Goal: Find specific page/section: Find specific page/section

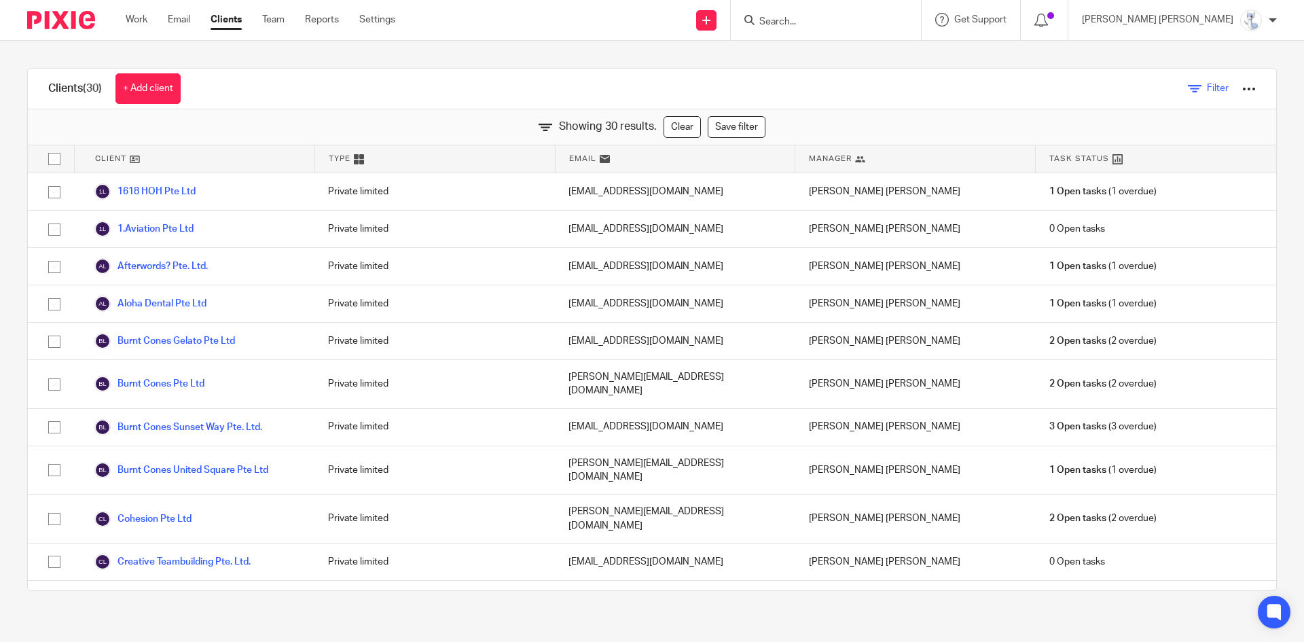
click at [1207, 92] on span "Filter" at bounding box center [1218, 89] width 22 height 10
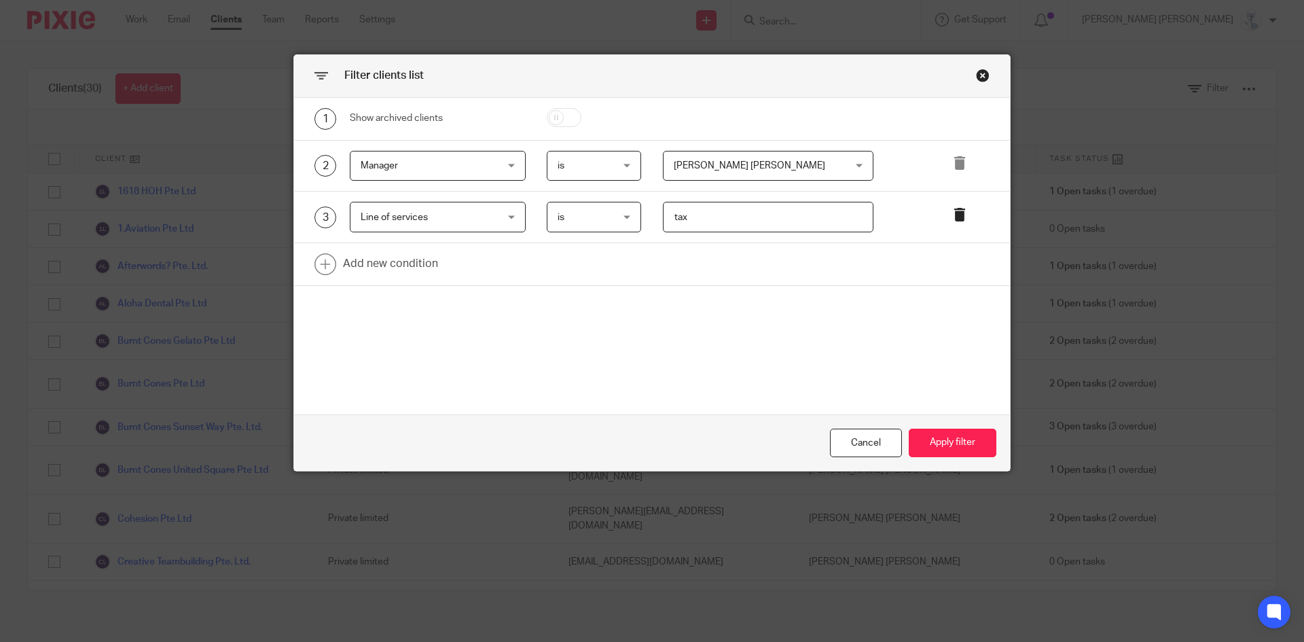
click at [953, 210] on icon at bounding box center [960, 215] width 14 height 14
click at [750, 161] on span "[PERSON_NAME] [PERSON_NAME]" at bounding box center [754, 165] width 160 height 29
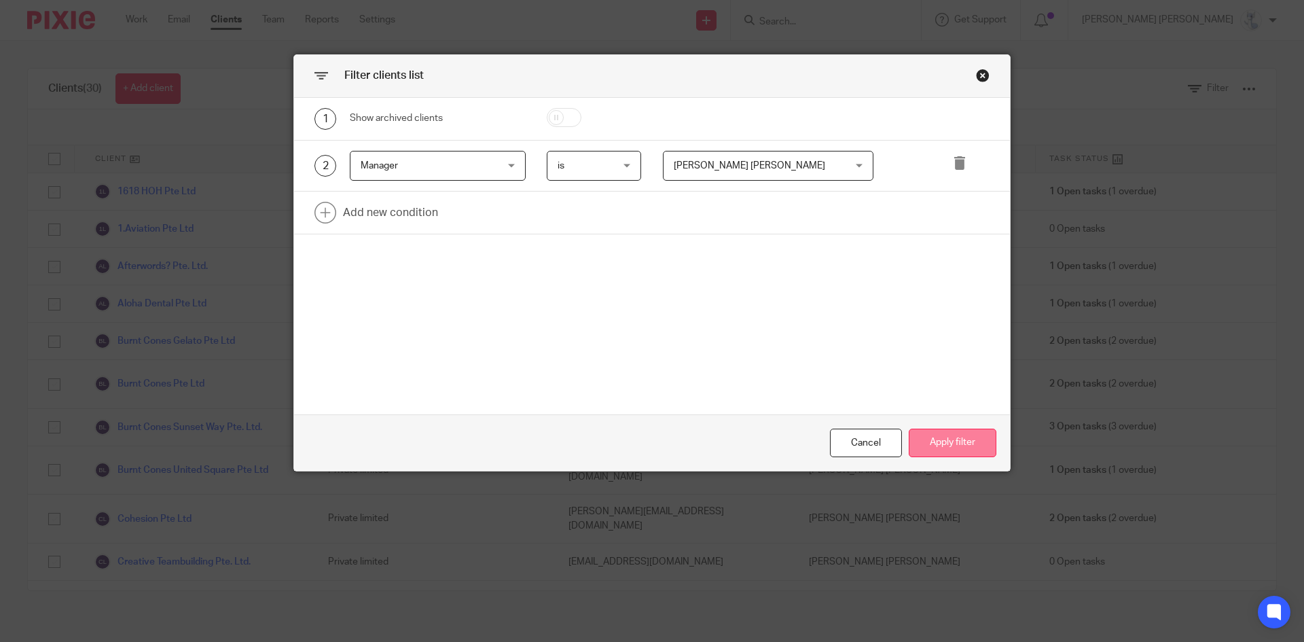
click at [936, 437] on button "Apply filter" at bounding box center [952, 442] width 88 height 29
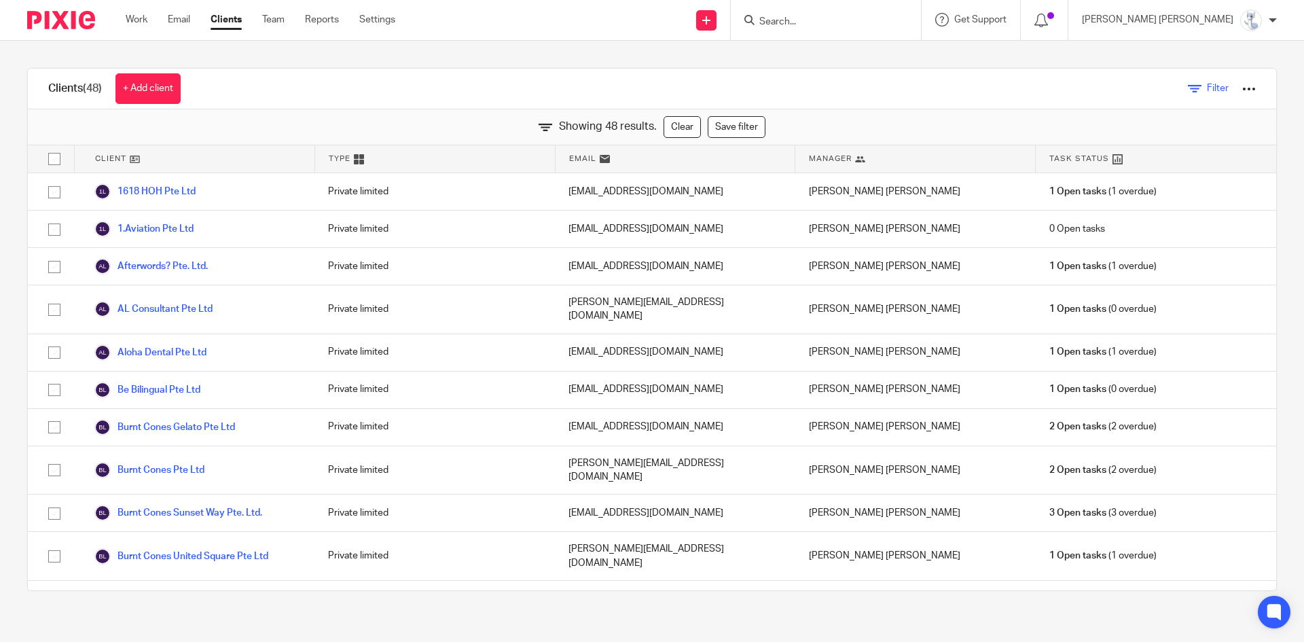
click at [1188, 86] on link "Filter" at bounding box center [1208, 88] width 41 height 14
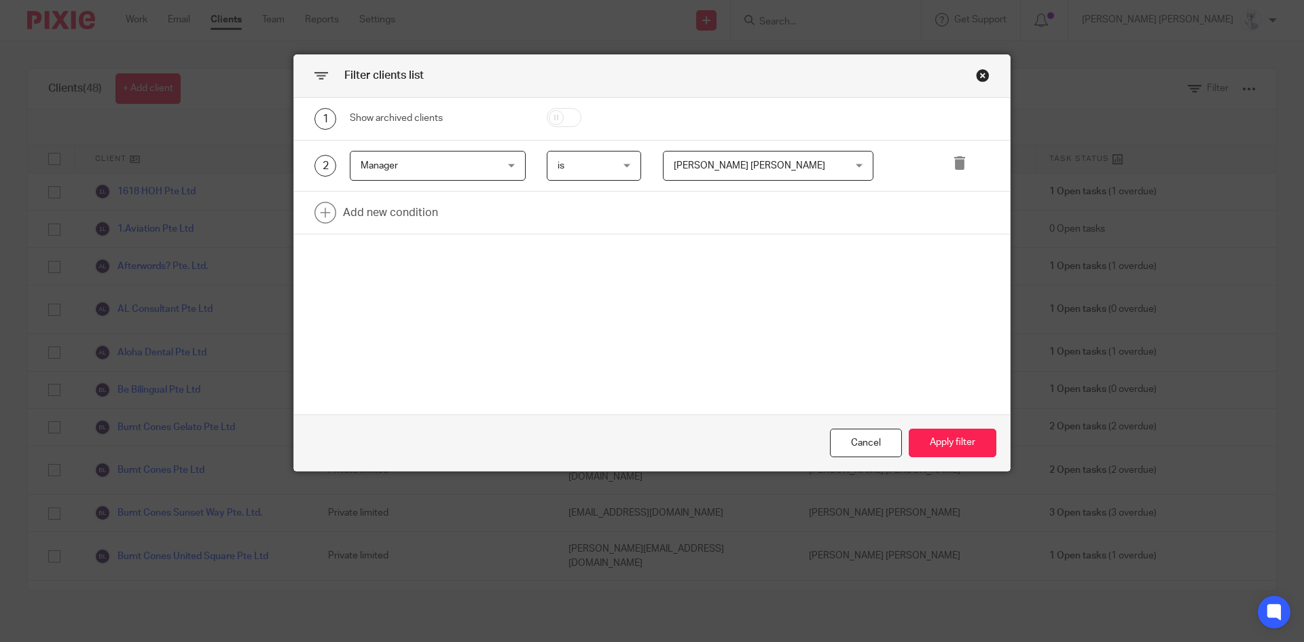
click at [801, 169] on span "[PERSON_NAME] [PERSON_NAME]" at bounding box center [754, 165] width 160 height 29
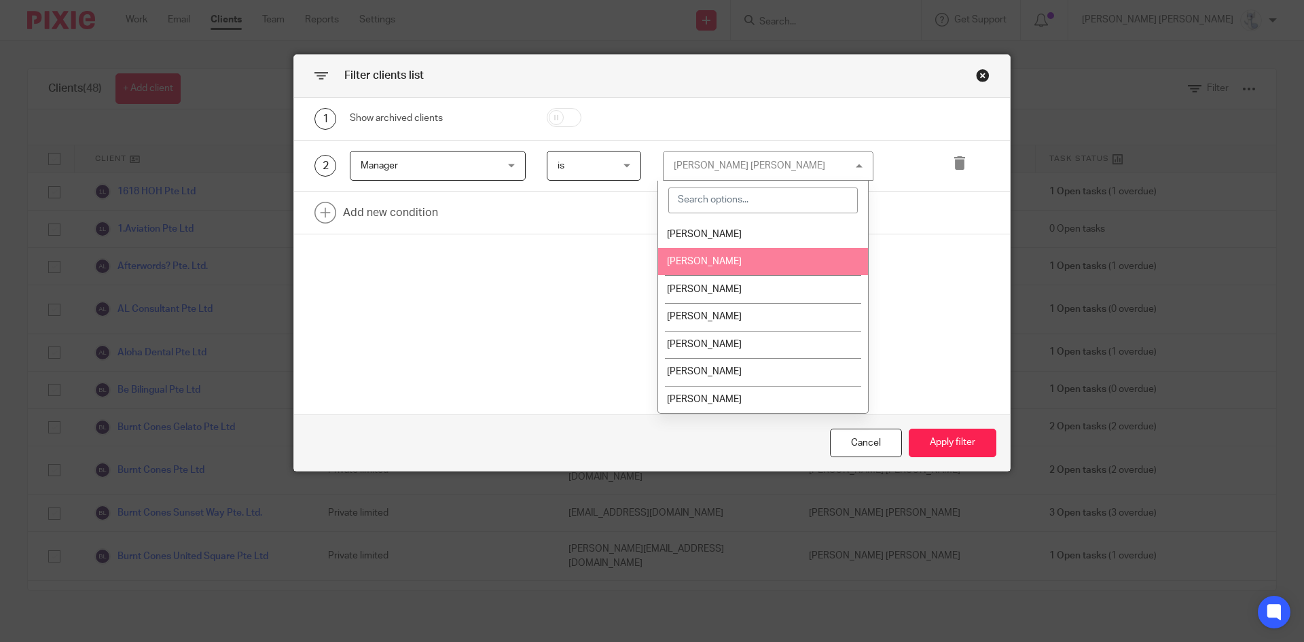
click at [794, 249] on li "[PERSON_NAME]" at bounding box center [763, 262] width 210 height 28
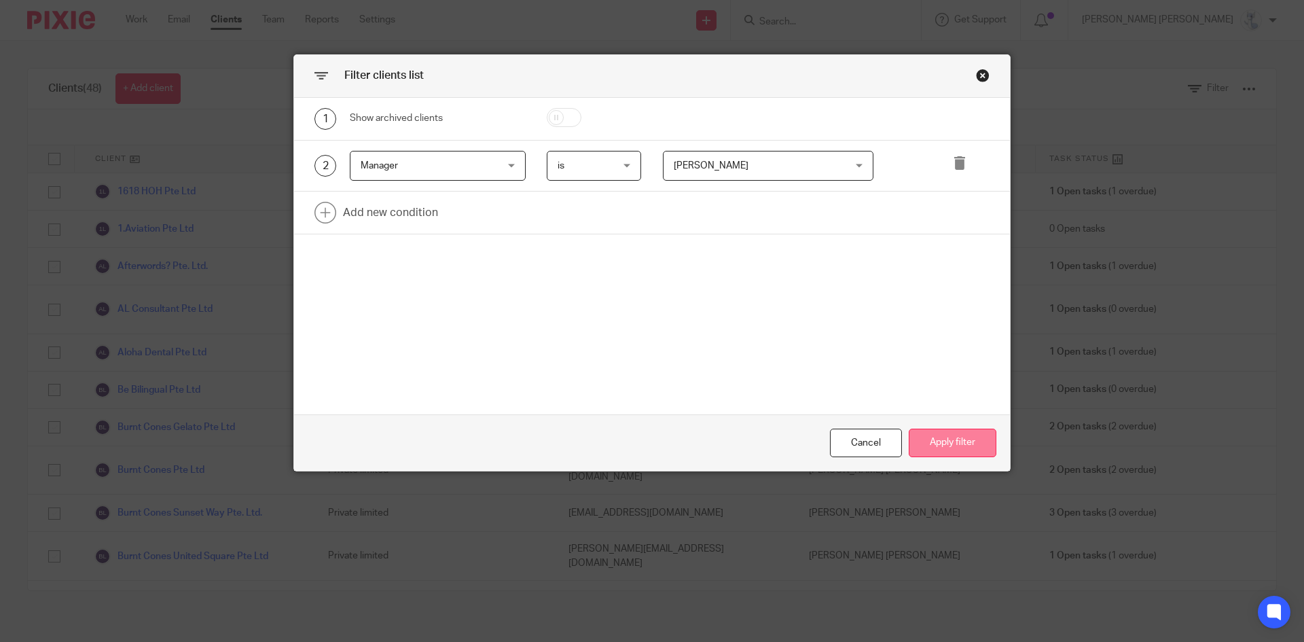
click at [932, 440] on button "Apply filter" at bounding box center [952, 442] width 88 height 29
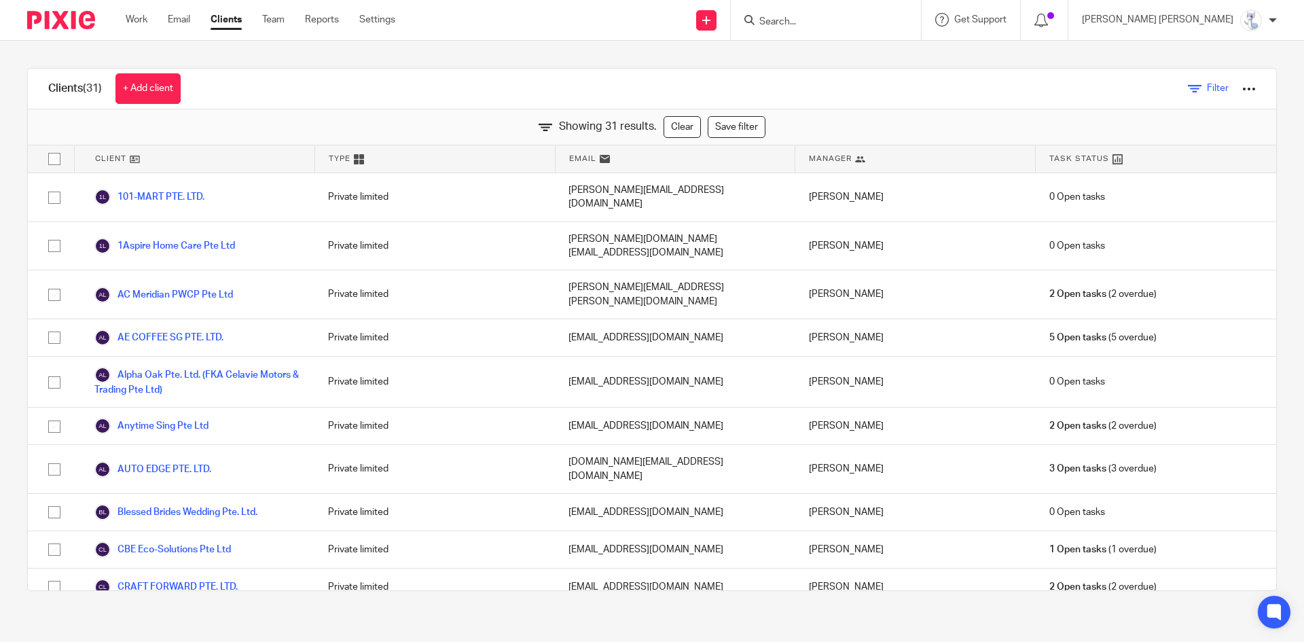
click at [1188, 81] on link "Filter" at bounding box center [1208, 88] width 41 height 14
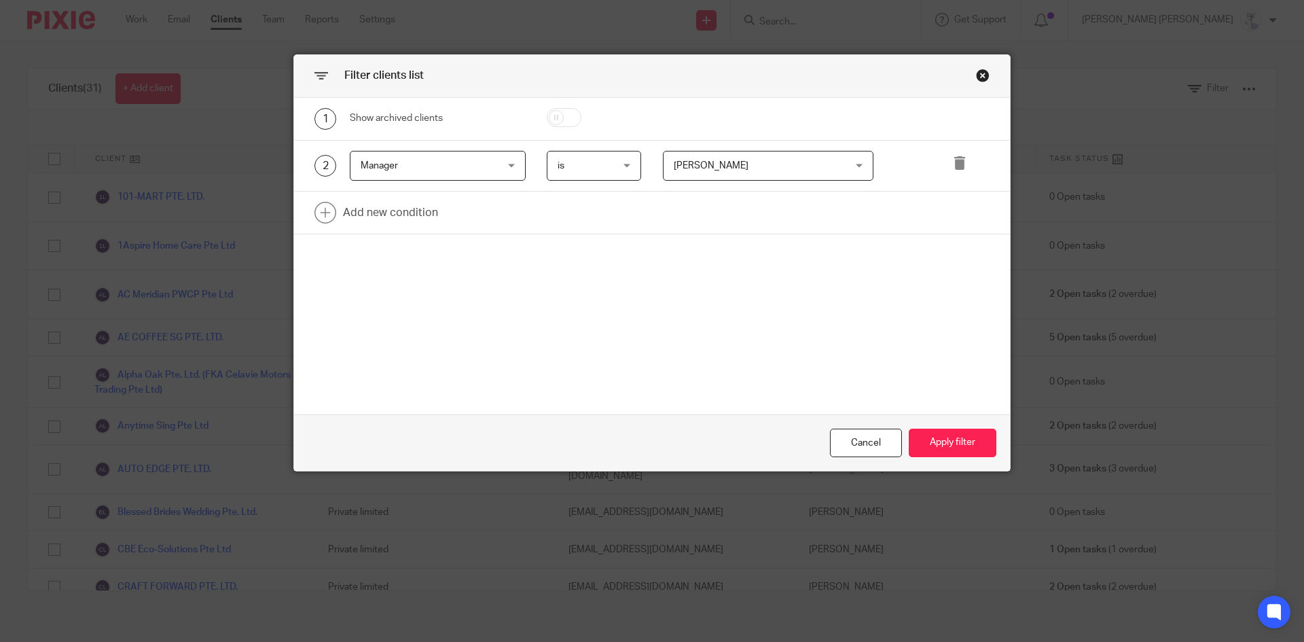
click at [766, 159] on span "[PERSON_NAME]" at bounding box center [754, 165] width 160 height 29
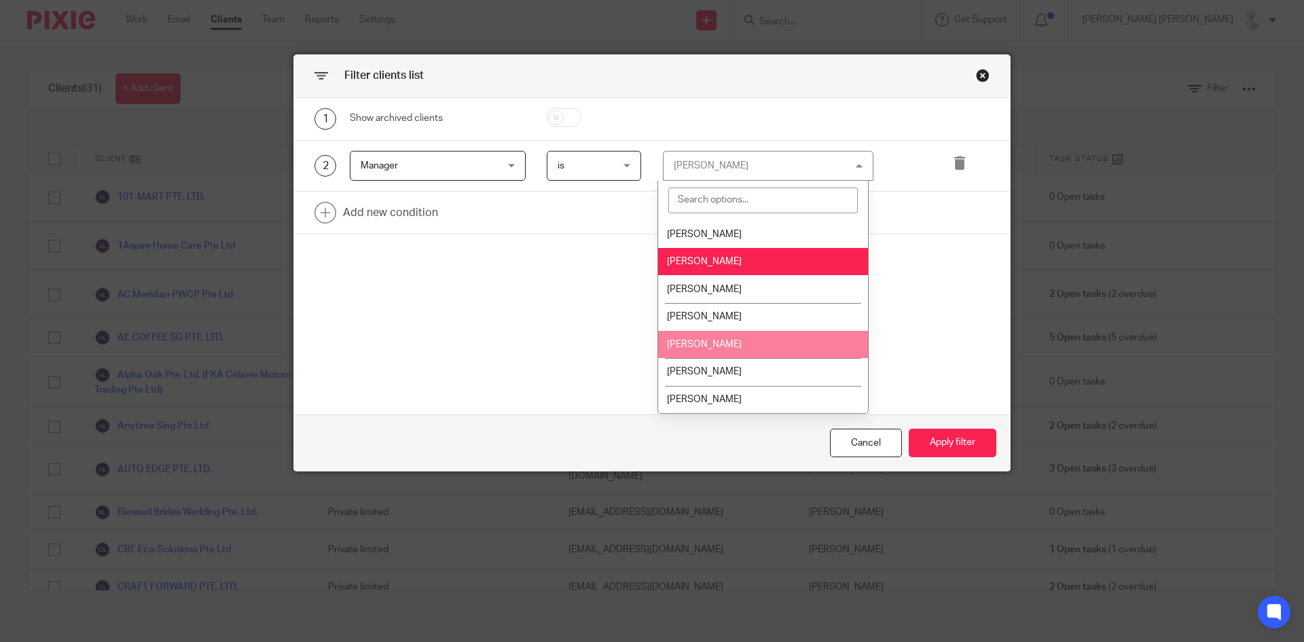
click at [699, 339] on li "[PERSON_NAME]" at bounding box center [763, 345] width 210 height 28
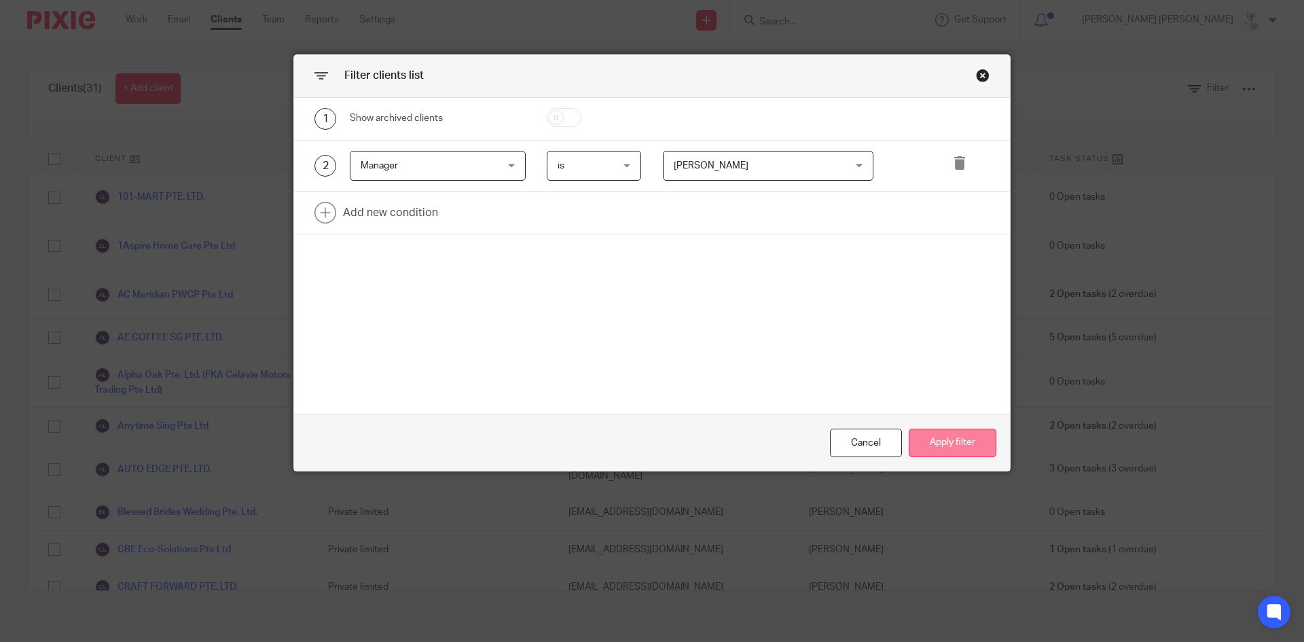
click at [954, 441] on button "Apply filter" at bounding box center [952, 442] width 88 height 29
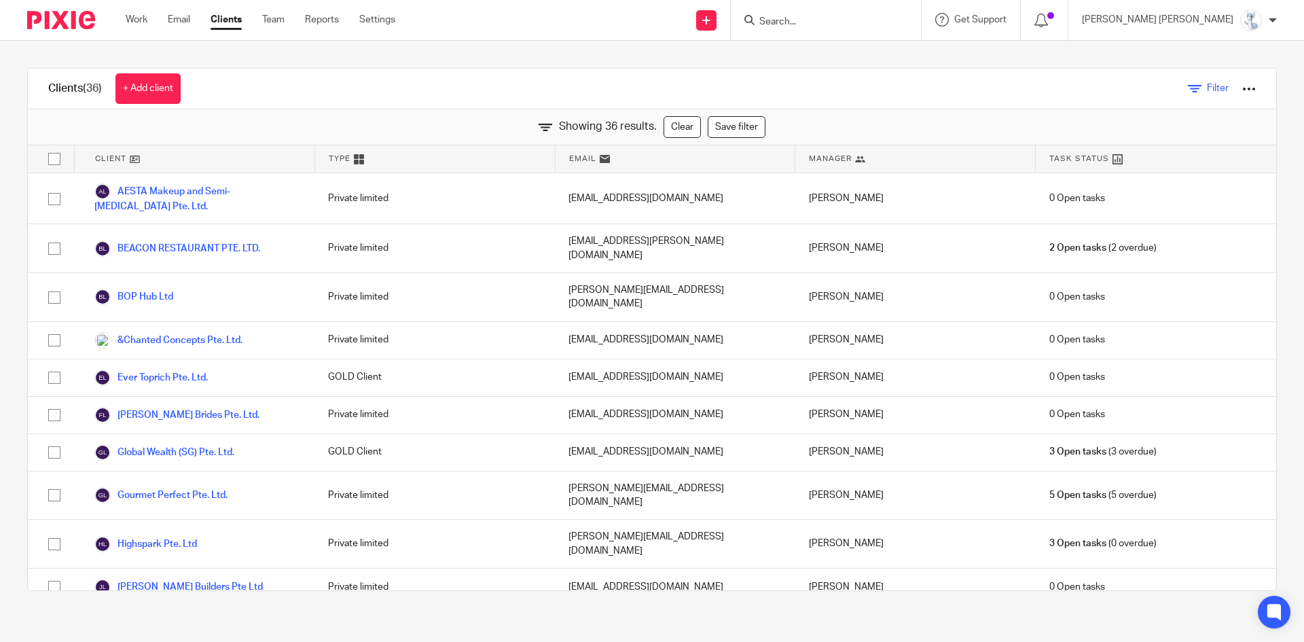
click at [1188, 86] on link "Filter" at bounding box center [1208, 88] width 41 height 14
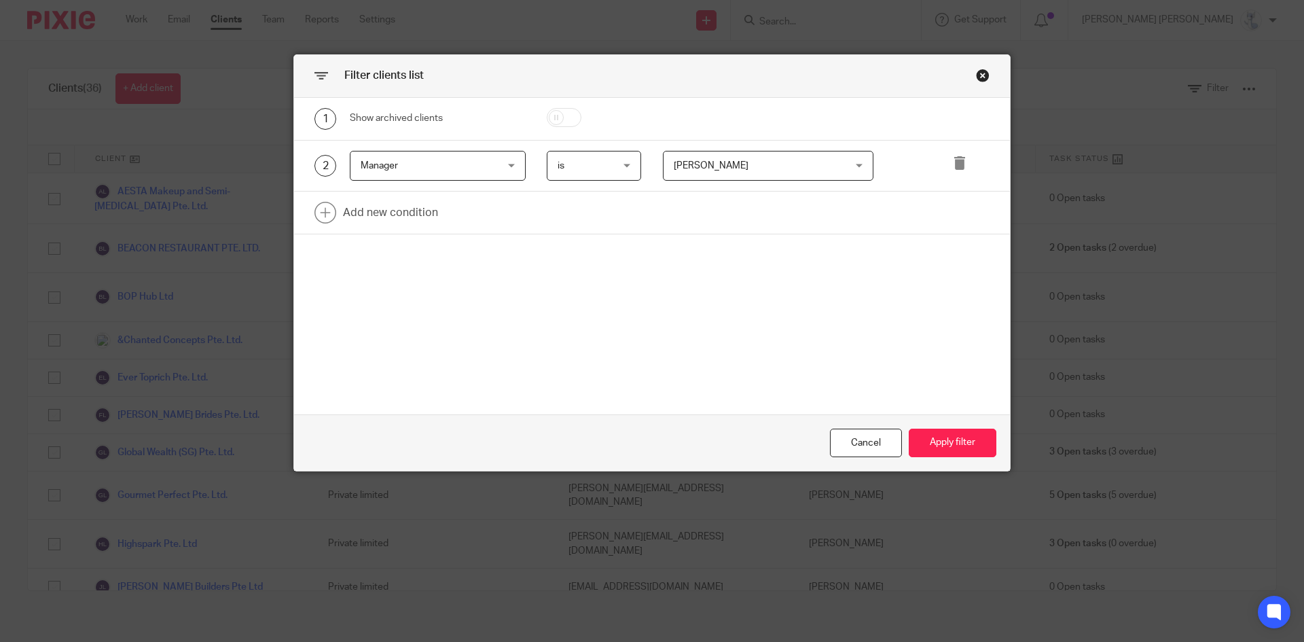
click at [747, 153] on span "[PERSON_NAME]" at bounding box center [754, 165] width 160 height 29
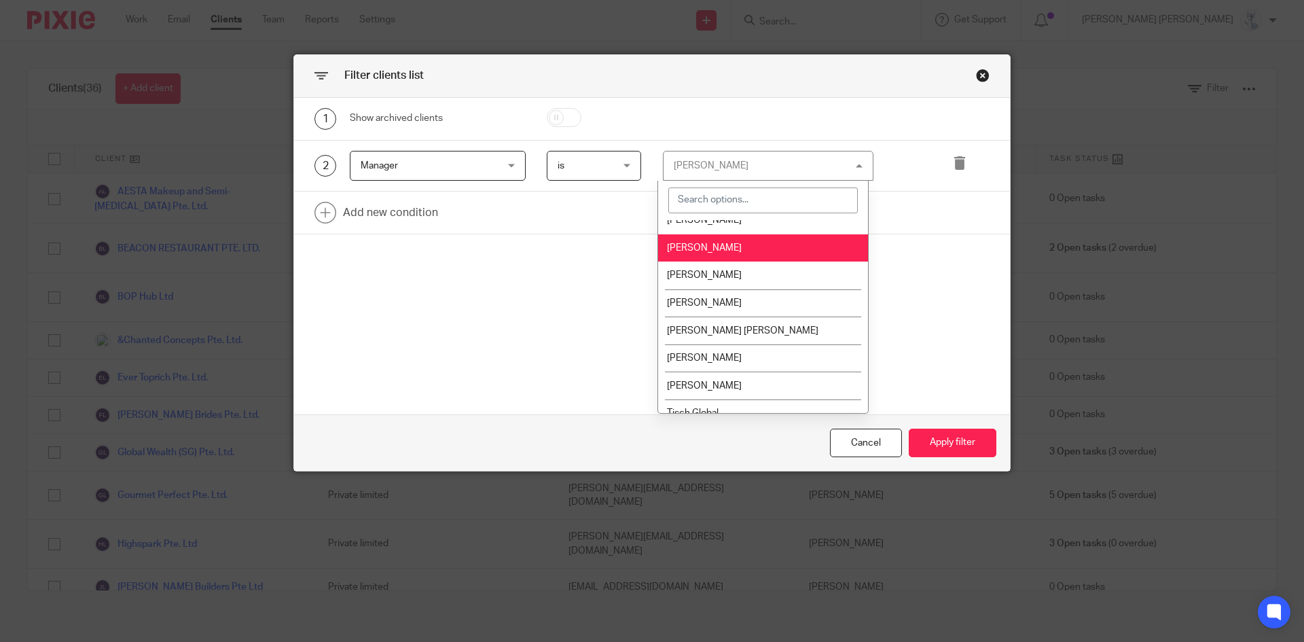
scroll to position [138, 0]
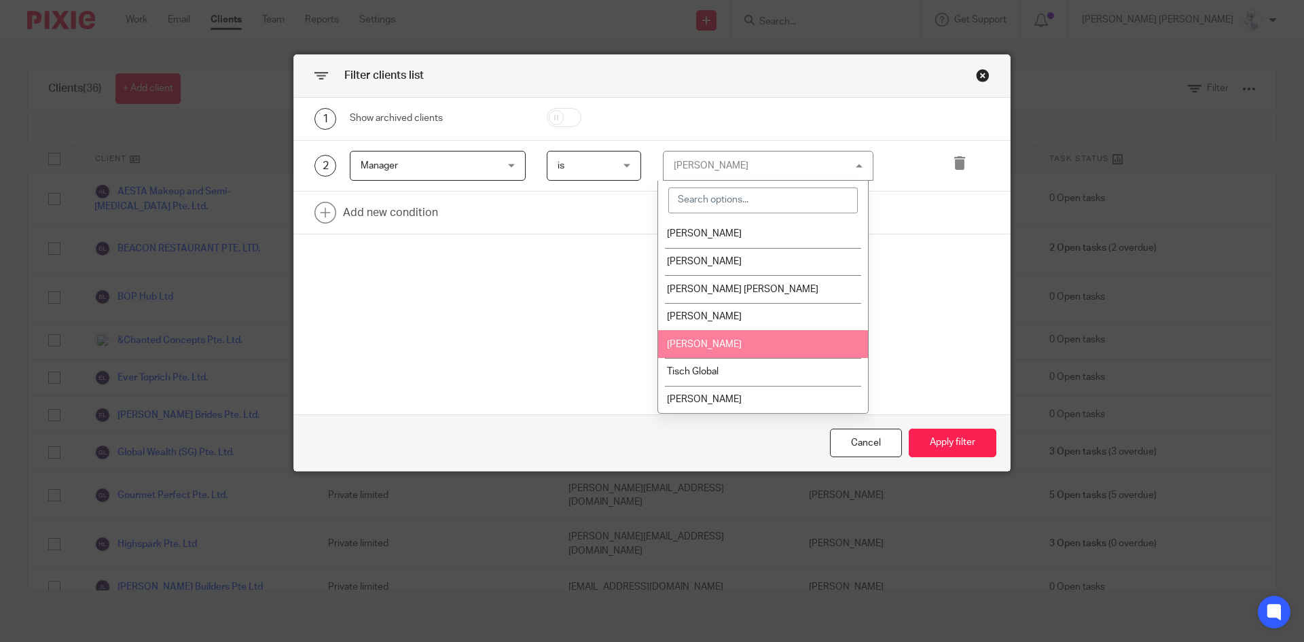
click at [714, 342] on span "[PERSON_NAME]" at bounding box center [704, 344] width 75 height 10
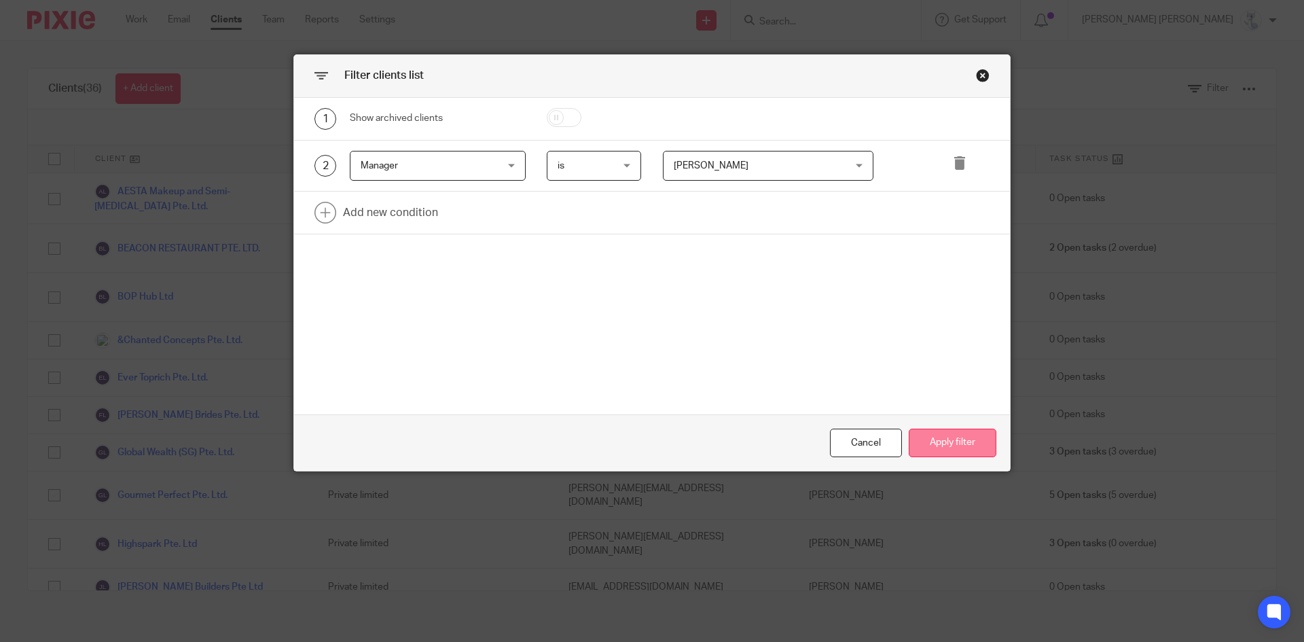
click at [940, 449] on button "Apply filter" at bounding box center [952, 442] width 88 height 29
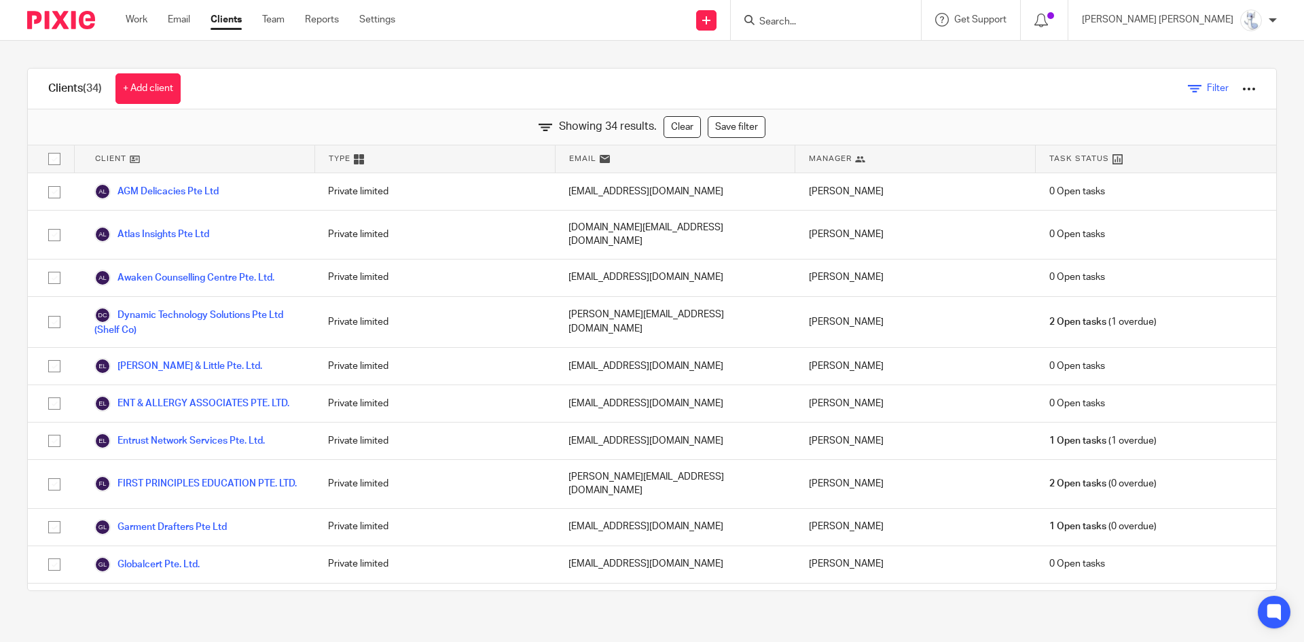
click at [1188, 86] on link "Filter" at bounding box center [1208, 88] width 41 height 14
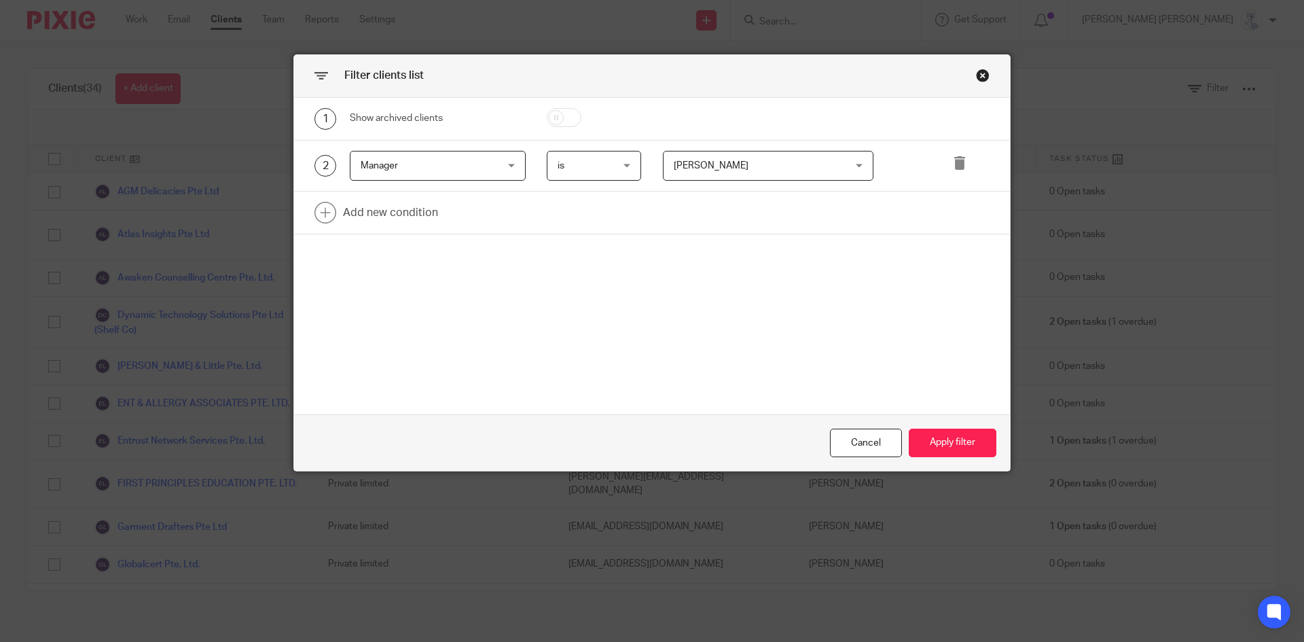
click at [752, 183] on div "2 Manager Manager Name Email Client type Manager Open tasks Overdue tasks Role:…" at bounding box center [652, 167] width 716 height 52
click at [755, 176] on span "[PERSON_NAME]" at bounding box center [754, 165] width 160 height 29
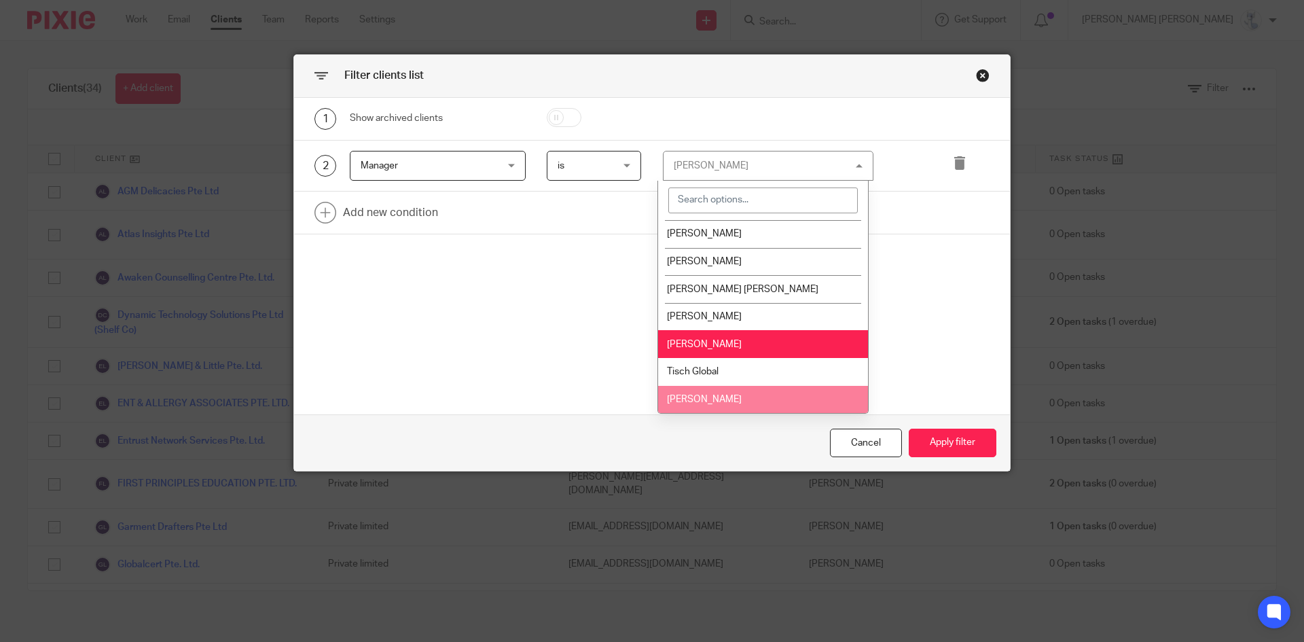
click at [718, 399] on li "[PERSON_NAME]" at bounding box center [763, 400] width 210 height 28
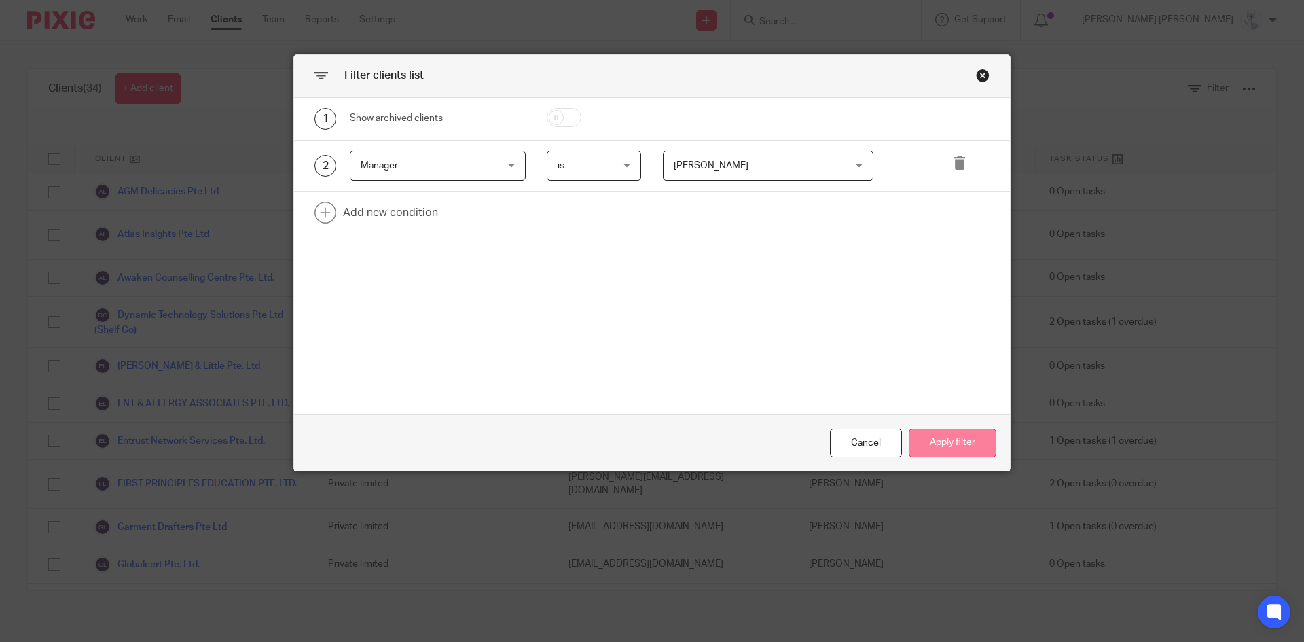
click at [940, 433] on button "Apply filter" at bounding box center [952, 442] width 88 height 29
